Goal: Complete application form

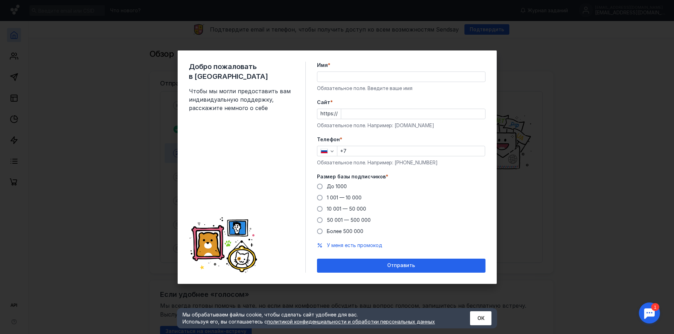
click at [338, 79] on input "Имя *" at bounding box center [401, 77] width 168 height 10
type input "Мирк"
click at [378, 116] on input "Cайт *" at bounding box center [413, 114] width 144 height 10
type input "[DOMAIN_NAME]"
click at [384, 152] on input "+7" at bounding box center [410, 151] width 147 height 10
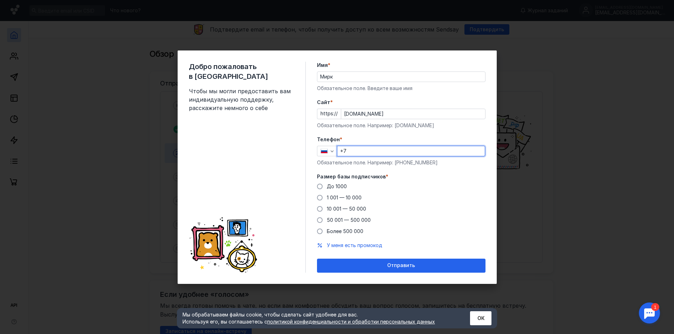
paste input "[PHONE_NUMBER]"
click at [350, 149] on input "[PHONE_NUMBER]" at bounding box center [410, 151] width 147 height 10
type input "[PHONE_NUMBER]"
drag, startPoint x: 354, startPoint y: 217, endPoint x: 389, endPoint y: 221, distance: 35.4
click at [354, 217] on div "50 001 — 500 000" at bounding box center [349, 220] width 44 height 7
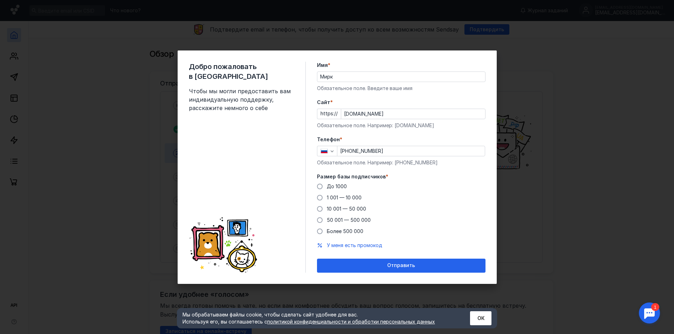
click at [0, 0] on input "50 001 — 500 000" at bounding box center [0, 0] width 0 height 0
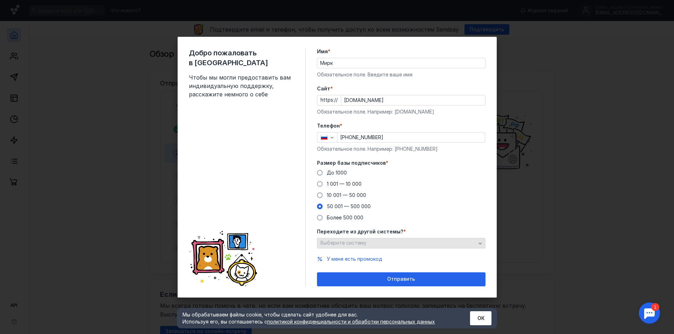
click at [459, 243] on div "Выберите систему" at bounding box center [398, 243] width 159 height 6
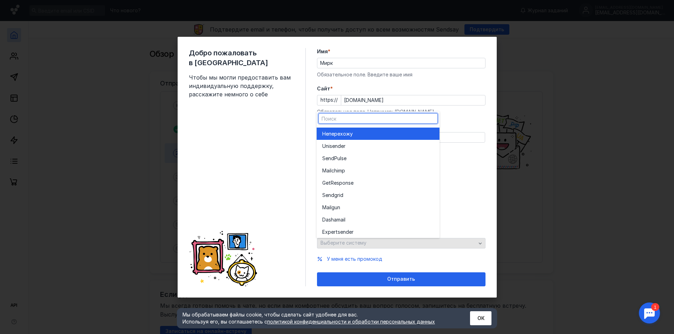
click at [459, 243] on div "Выберите систему" at bounding box center [401, 243] width 168 height 11
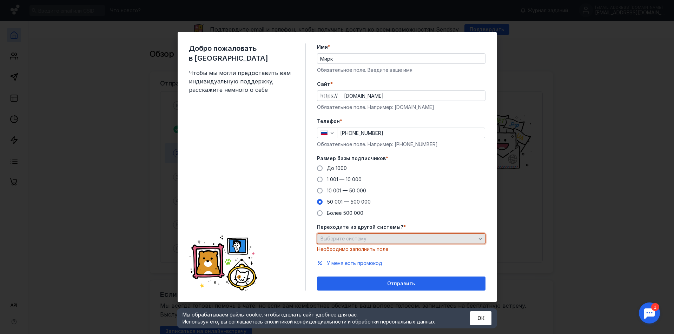
click at [457, 241] on div "Выберите систему" at bounding box center [398, 239] width 159 height 6
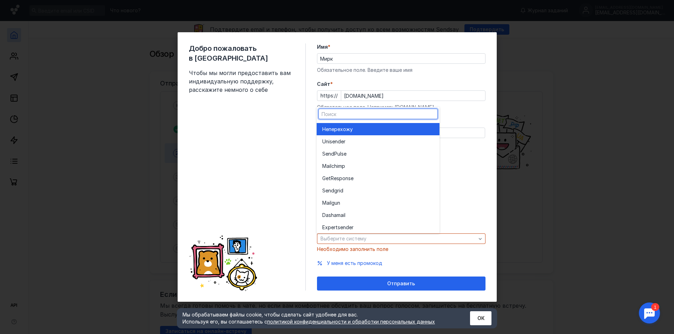
click at [412, 135] on div "Не перехожу" at bounding box center [378, 129] width 112 height 12
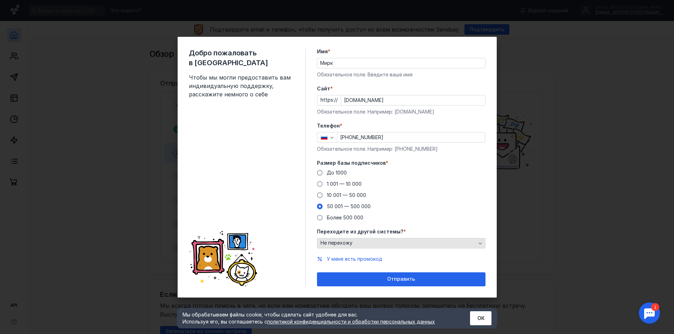
click at [445, 246] on div "Не перехожу" at bounding box center [398, 243] width 159 height 6
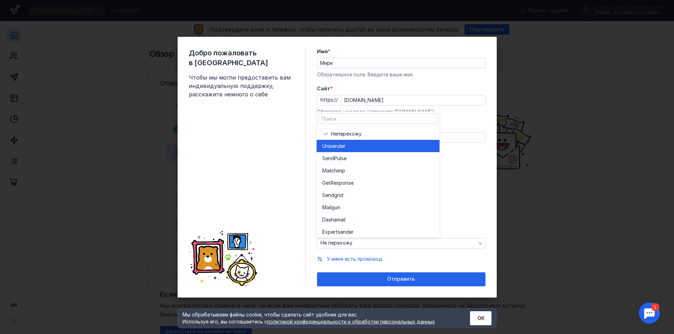
click at [380, 149] on div "Unisende r" at bounding box center [378, 146] width 112 height 7
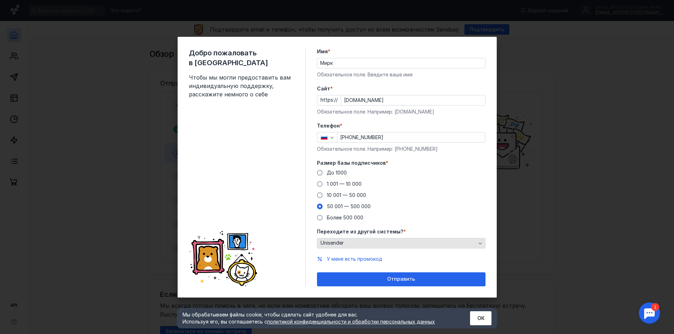
click at [426, 242] on div "Unisender" at bounding box center [398, 243] width 159 height 6
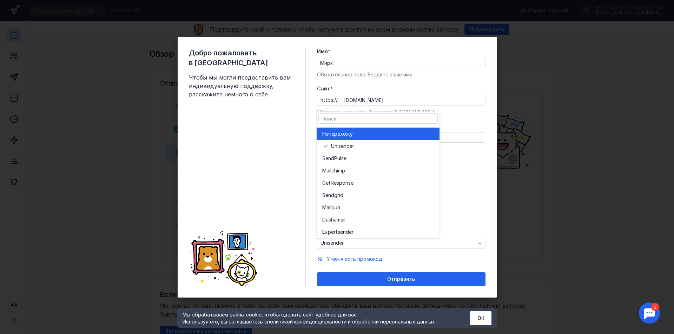
click at [397, 134] on div "Не перехожу" at bounding box center [378, 134] width 112 height 7
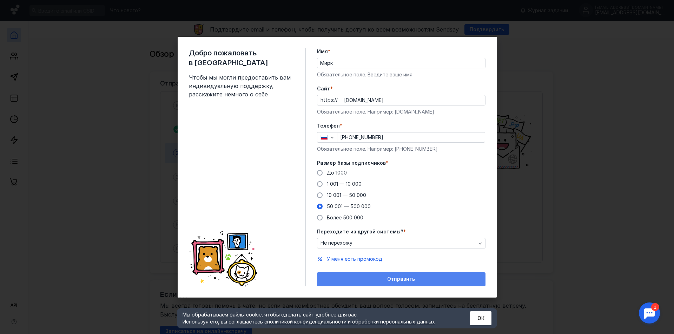
click at [440, 275] on div "Отправить" at bounding box center [401, 280] width 168 height 14
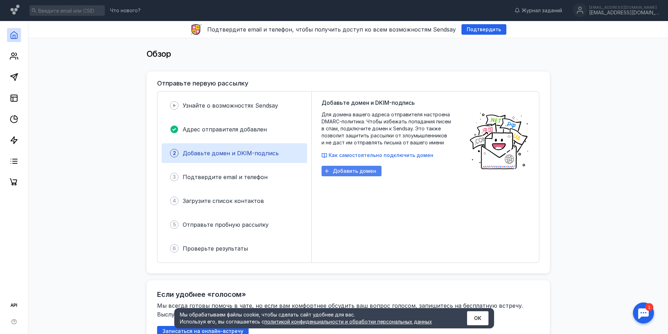
click at [365, 171] on span "Добавить домен" at bounding box center [355, 171] width 44 height 6
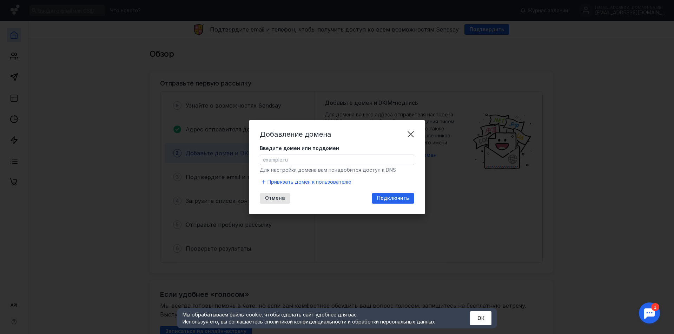
click at [341, 164] on input "Введите домен или поддомен" at bounding box center [337, 160] width 154 height 10
type input "[DOMAIN_NAME]"
click at [399, 200] on span "Подключить" at bounding box center [393, 198] width 32 height 6
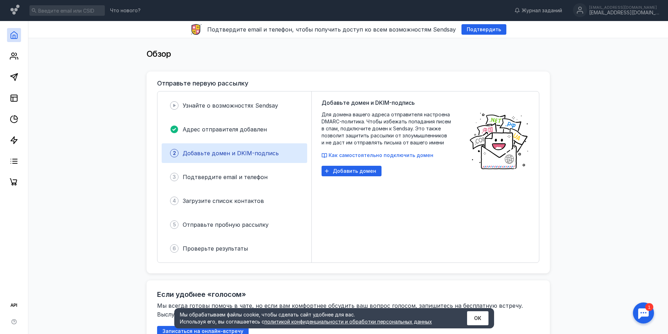
click at [650, 309] on div at bounding box center [644, 313] width 22 height 22
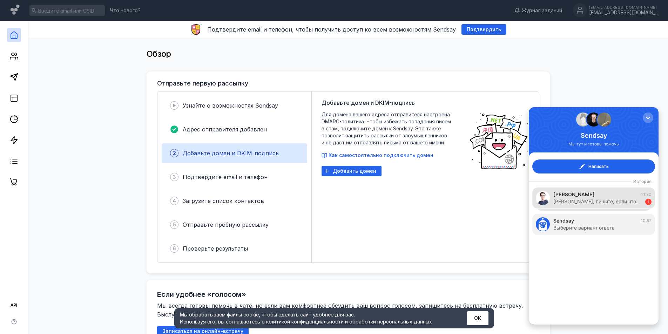
click at [611, 208] on div "[PERSON_NAME] 11:20 [PERSON_NAME], пишите, если что. 1" at bounding box center [594, 198] width 123 height 21
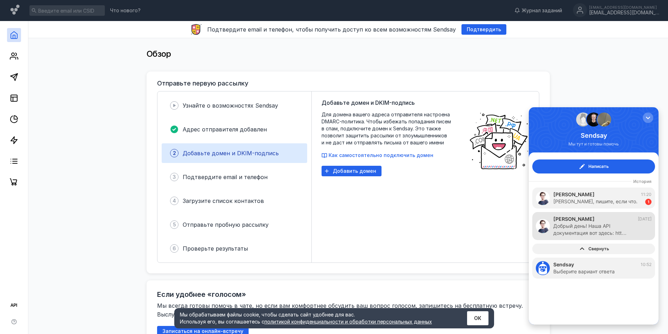
click at [612, 223] on div "Добрый день! Наша API документация вот здесь: htt…" at bounding box center [599, 230] width 91 height 14
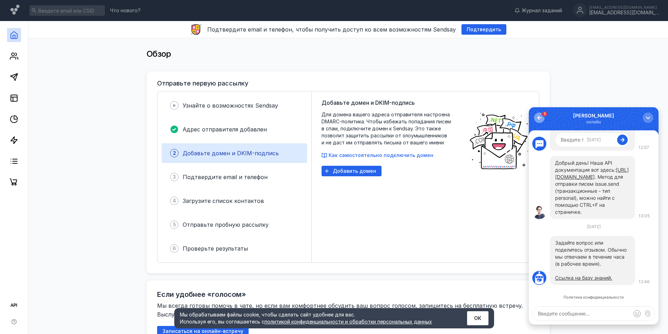
click at [540, 119] on div "button" at bounding box center [539, 117] width 7 height 7
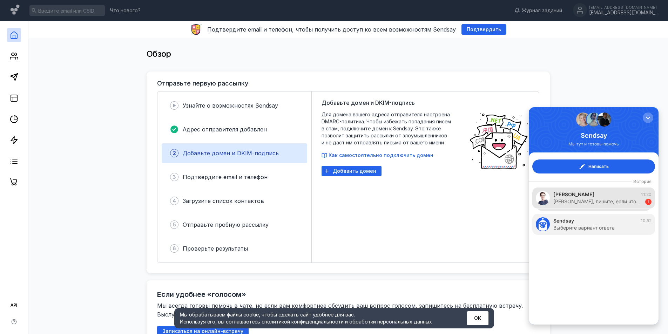
click at [618, 196] on div "[PERSON_NAME] 11:20" at bounding box center [603, 194] width 98 height 7
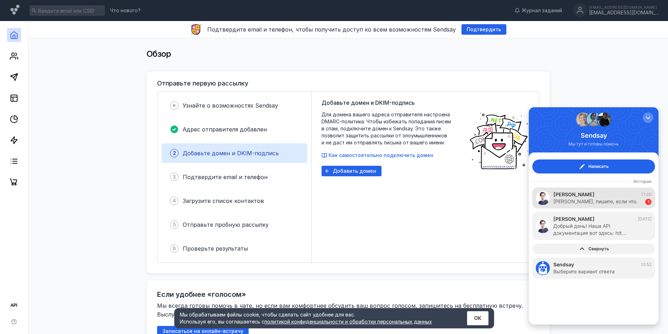
click at [623, 195] on div "[PERSON_NAME] 11:20" at bounding box center [603, 194] width 98 height 7
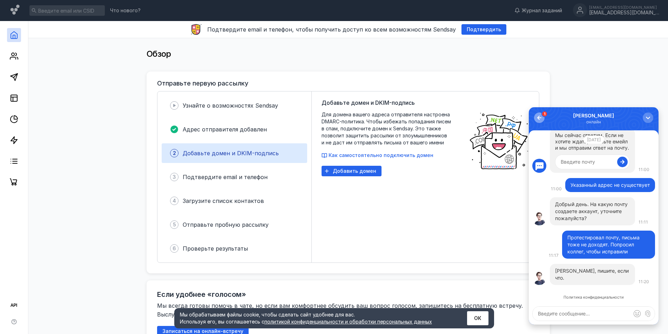
click at [543, 119] on div "button" at bounding box center [539, 117] width 7 height 7
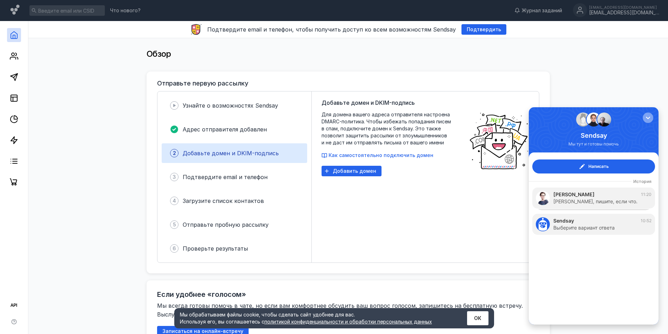
click at [649, 118] on div "button" at bounding box center [648, 117] width 7 height 7
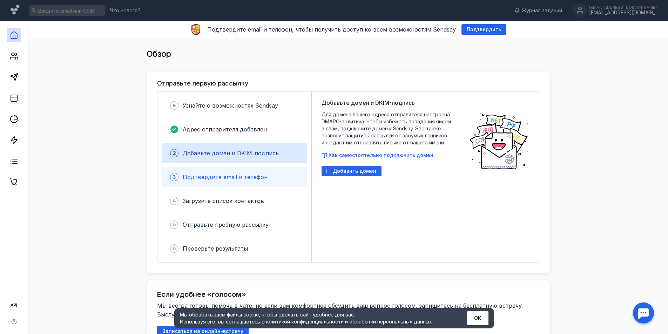
click at [218, 180] on span "Подтвердите email и телефон" at bounding box center [225, 177] width 85 height 7
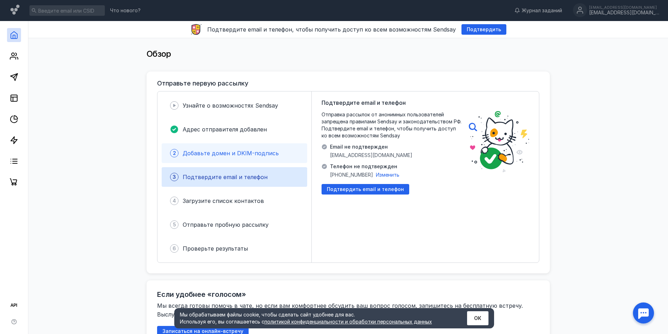
click at [238, 153] on span "Добавьте домен и DKIM-подпись" at bounding box center [231, 153] width 96 height 7
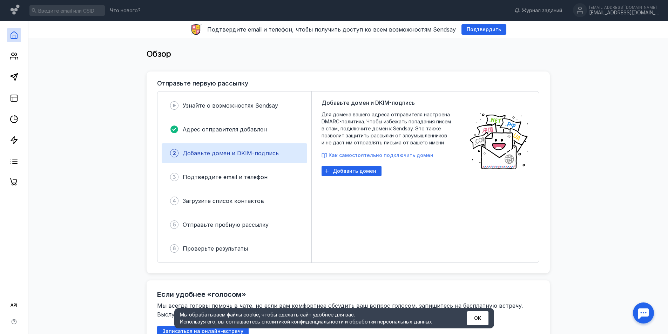
click at [382, 156] on span "Как самостоятельно подключить домен" at bounding box center [381, 155] width 105 height 6
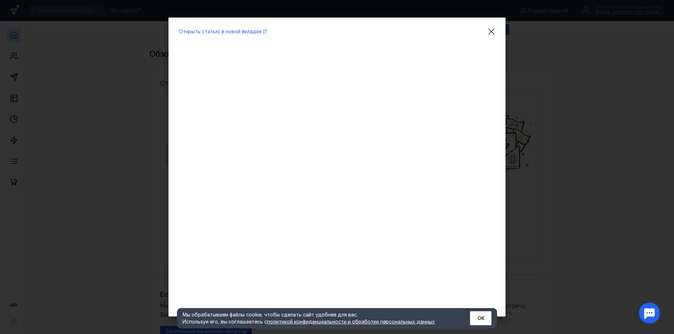
click at [555, 103] on div "Открыть статью в новой вкладке" at bounding box center [337, 167] width 674 height 334
